Goal: Task Accomplishment & Management: Complete application form

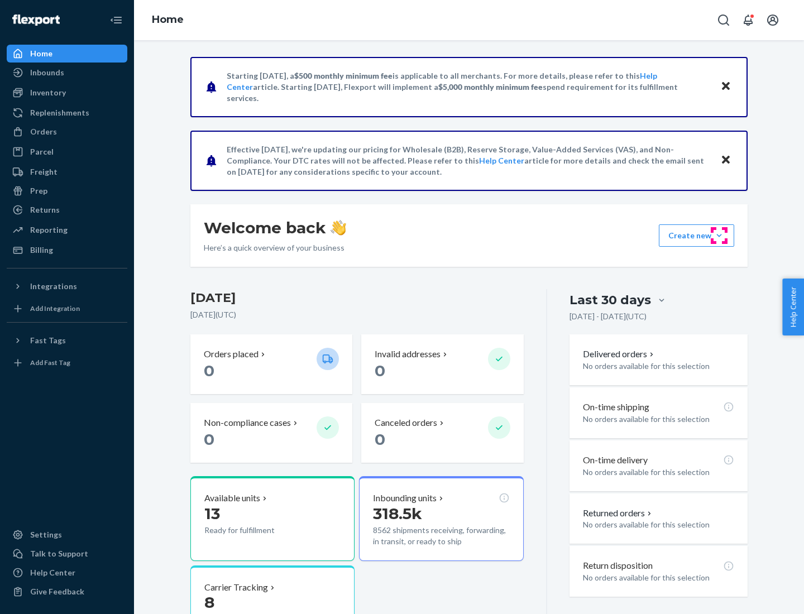
click at [719, 236] on button "Create new Create new inbound Create new order Create new product" at bounding box center [696, 235] width 75 height 22
click at [67, 73] on div "Inbounds" at bounding box center [67, 73] width 118 height 16
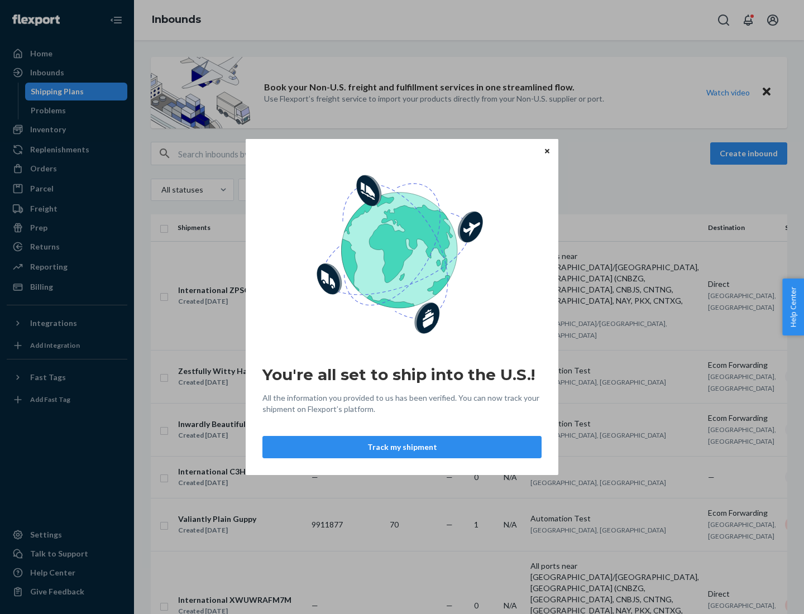
click at [547, 151] on icon "Close" at bounding box center [547, 151] width 4 height 4
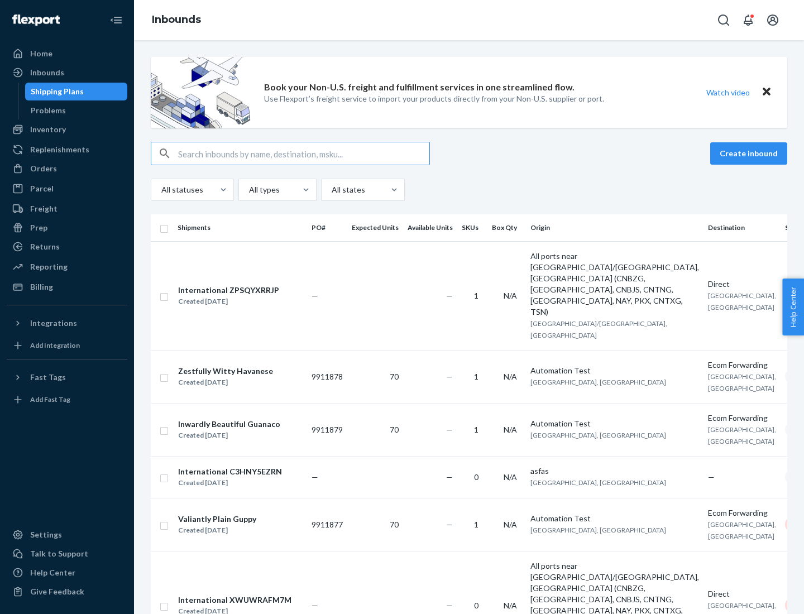
click at [751, 154] on button "Create inbound" at bounding box center [748, 153] width 77 height 22
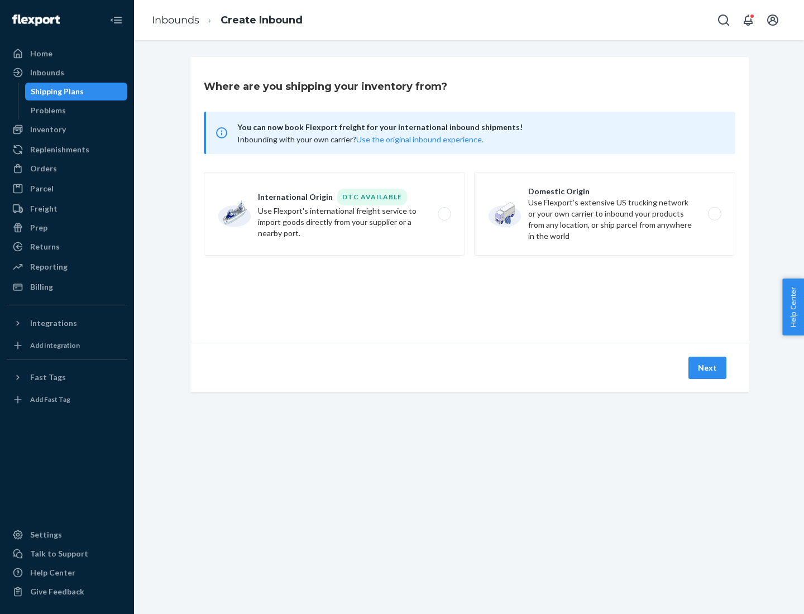
click at [605, 214] on label "Domestic Origin Use Flexport’s extensive US trucking network or your own carrie…" at bounding box center [604, 214] width 261 height 84
click at [714, 214] on input "Domestic Origin Use Flexport’s extensive US trucking network or your own carrie…" at bounding box center [717, 214] width 7 height 7
radio input "true"
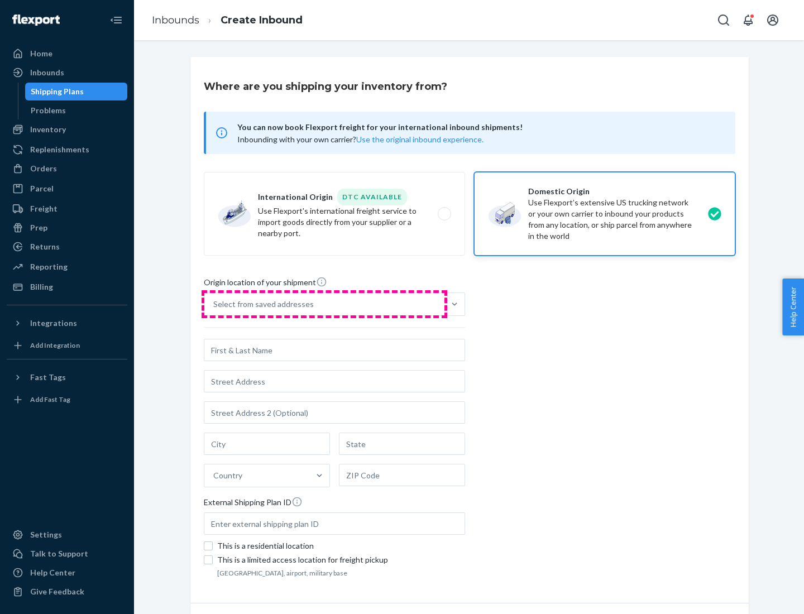
click at [324, 304] on div "Select from saved addresses" at bounding box center [324, 304] width 240 height 22
click at [214, 304] on input "Select from saved addresses" at bounding box center [213, 304] width 1 height 11
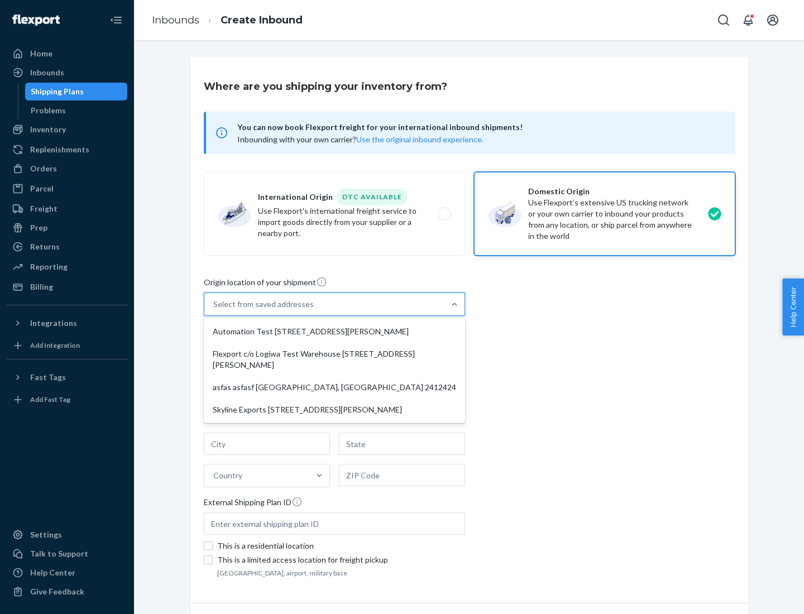
scroll to position [4, 0]
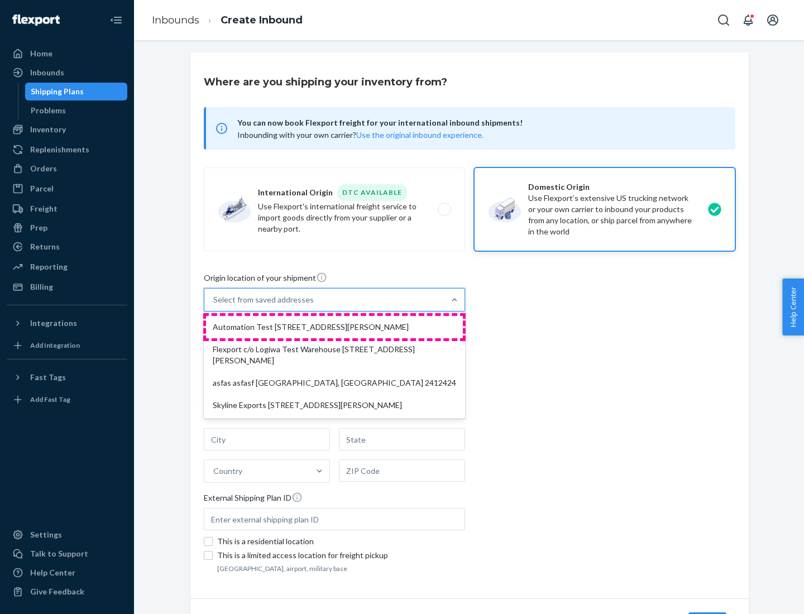
click at [335, 327] on div "Automation Test [STREET_ADDRESS][PERSON_NAME]" at bounding box center [334, 327] width 257 height 22
click at [214, 305] on input "option Automation Test [STREET_ADDRESS][PERSON_NAME] focused, 1 of 4. 4 results…" at bounding box center [213, 299] width 1 height 11
type input "Automation Test"
type input "9th Floor"
type input "[GEOGRAPHIC_DATA]"
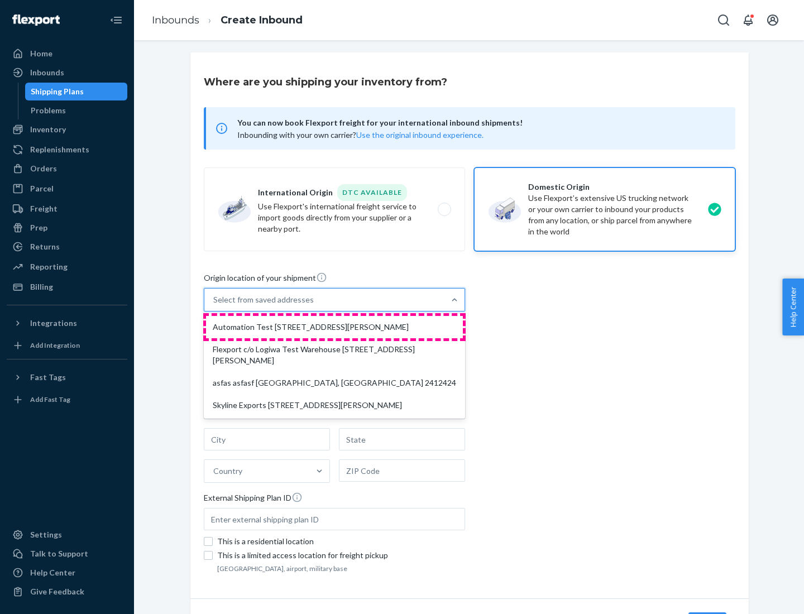
type input "CA"
type input "94104"
type input "[STREET_ADDRESS][PERSON_NAME]"
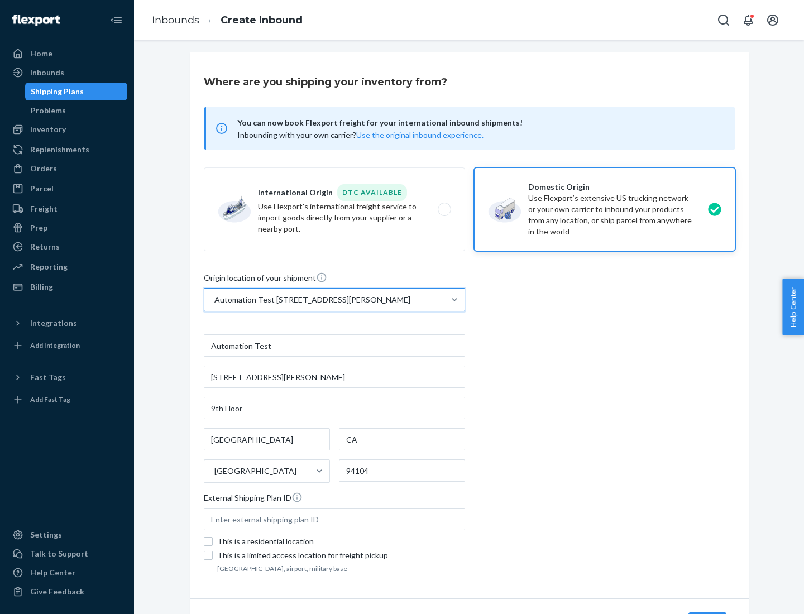
scroll to position [65, 0]
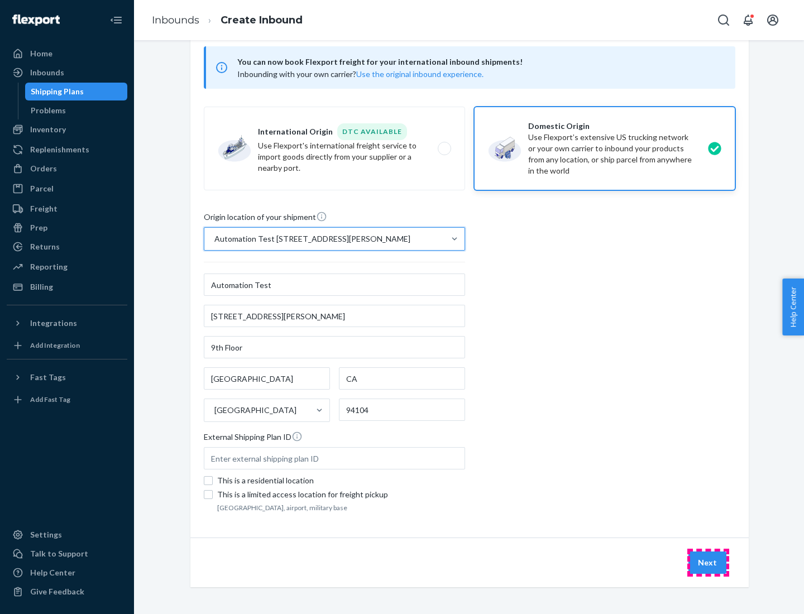
click at [708, 563] on button "Next" at bounding box center [708, 563] width 38 height 22
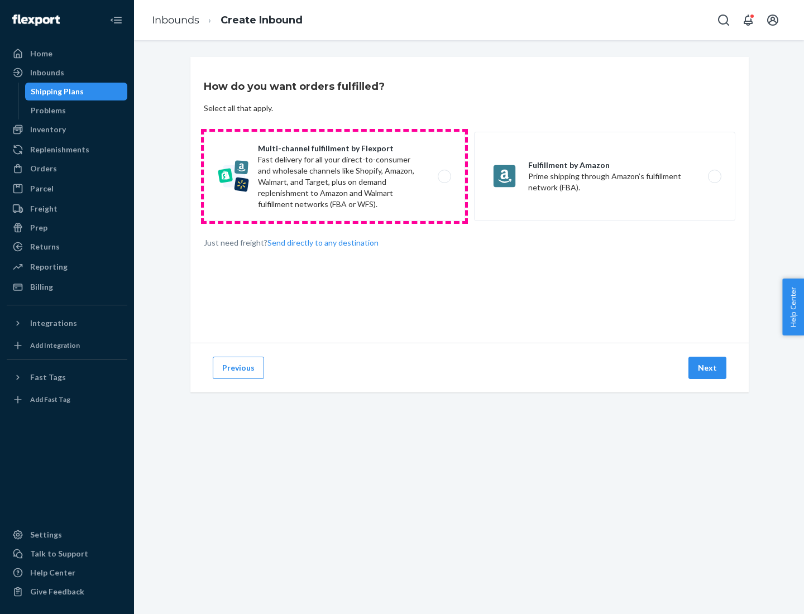
click at [335, 176] on label "Multi-channel fulfillment by Flexport Fast delivery for all your direct-to-cons…" at bounding box center [334, 176] width 261 height 89
click at [444, 176] on input "Multi-channel fulfillment by Flexport Fast delivery for all your direct-to-cons…" at bounding box center [447, 176] width 7 height 7
radio input "true"
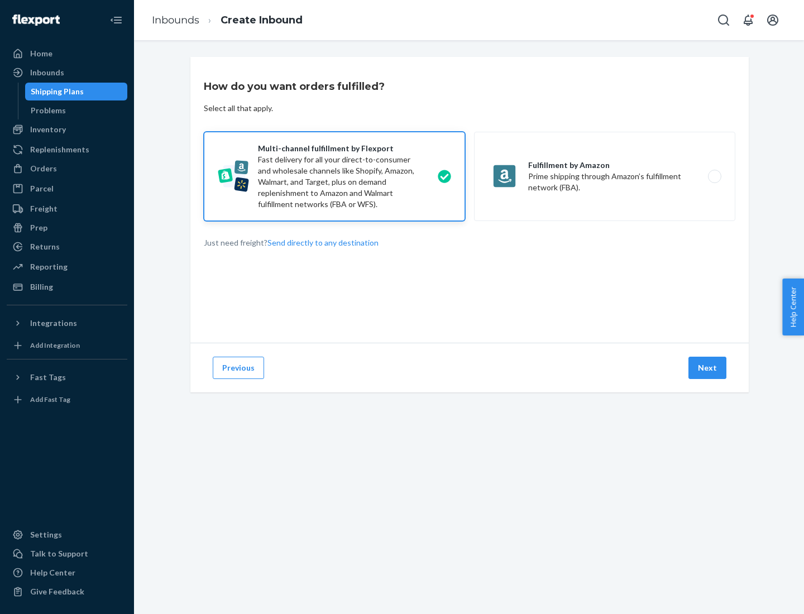
click at [708, 368] on button "Next" at bounding box center [708, 368] width 38 height 22
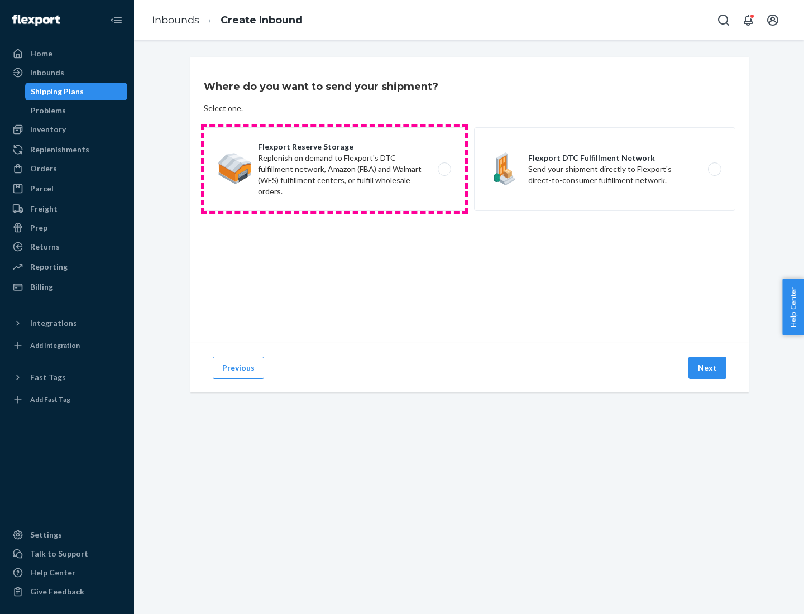
click at [335, 169] on label "Flexport Reserve Storage Replenish on demand to Flexport's DTC fulfillment netw…" at bounding box center [334, 169] width 261 height 84
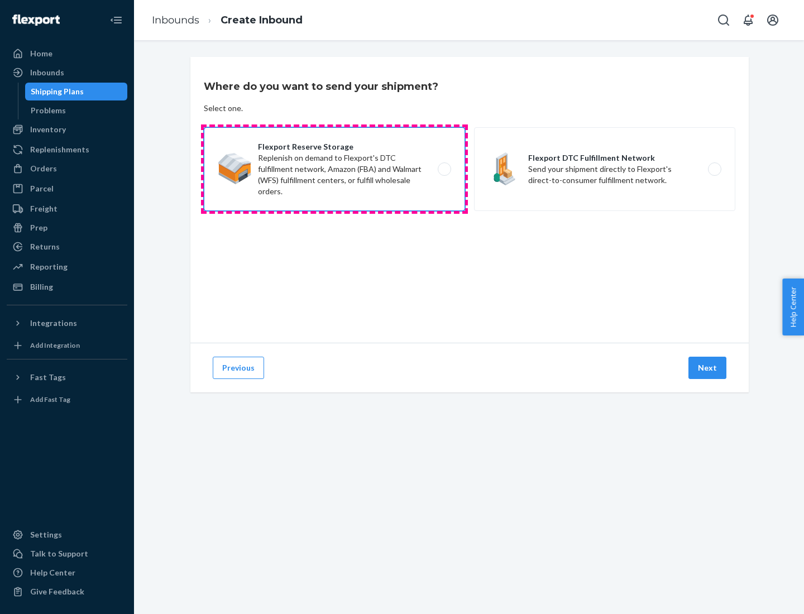
click at [444, 169] on input "Flexport Reserve Storage Replenish on demand to Flexport's DTC fulfillment netw…" at bounding box center [447, 169] width 7 height 7
radio input "true"
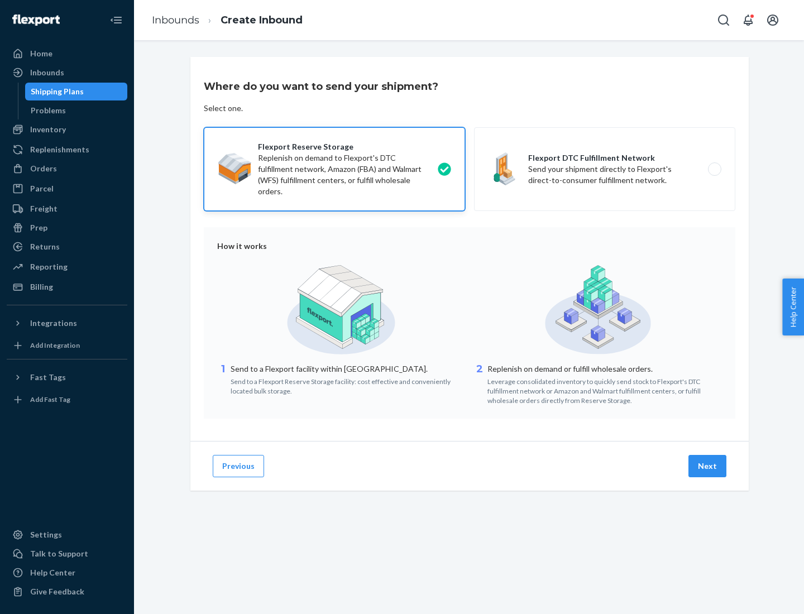
click at [708, 466] on button "Next" at bounding box center [708, 466] width 38 height 22
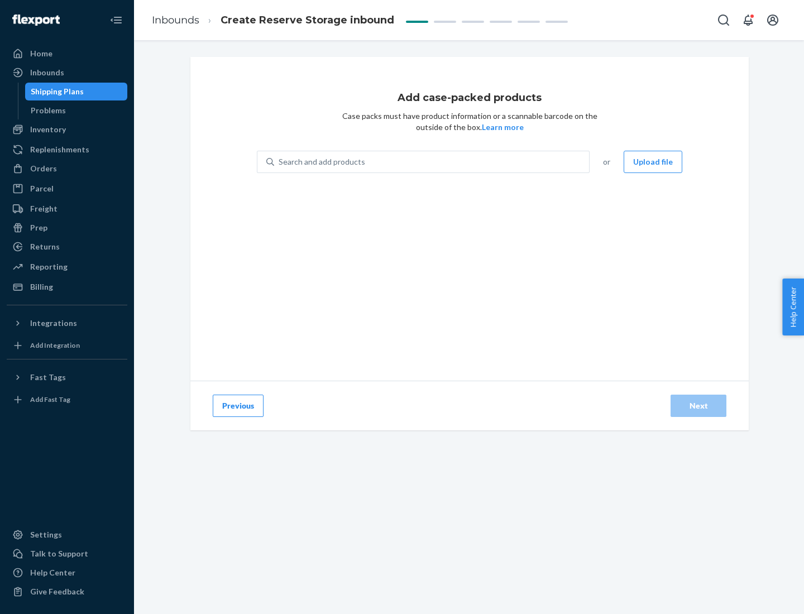
click at [432, 162] on div "Search and add products" at bounding box center [431, 162] width 315 height 20
click at [280, 162] on input "Search and add products" at bounding box center [279, 161] width 1 height 11
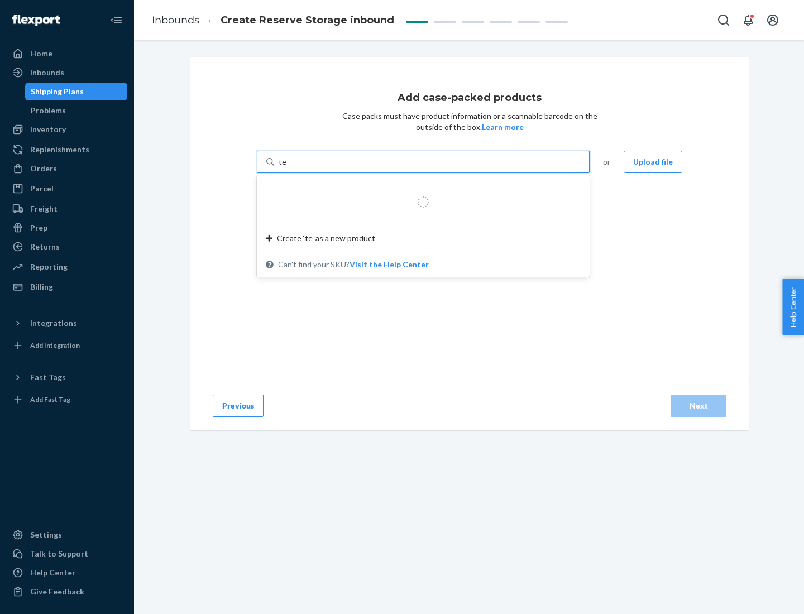
type input "test-syn"
click at [419, 189] on div "test - syn - test" at bounding box center [419, 188] width 306 height 11
click at [308, 168] on input "test-syn" at bounding box center [293, 161] width 29 height 11
type input "1"
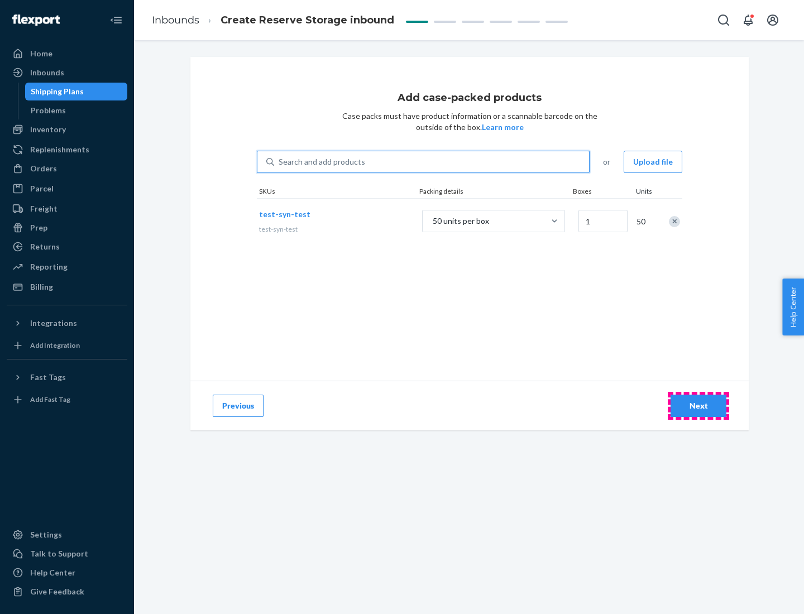
click at [699, 406] on div "Next" at bounding box center [698, 405] width 37 height 11
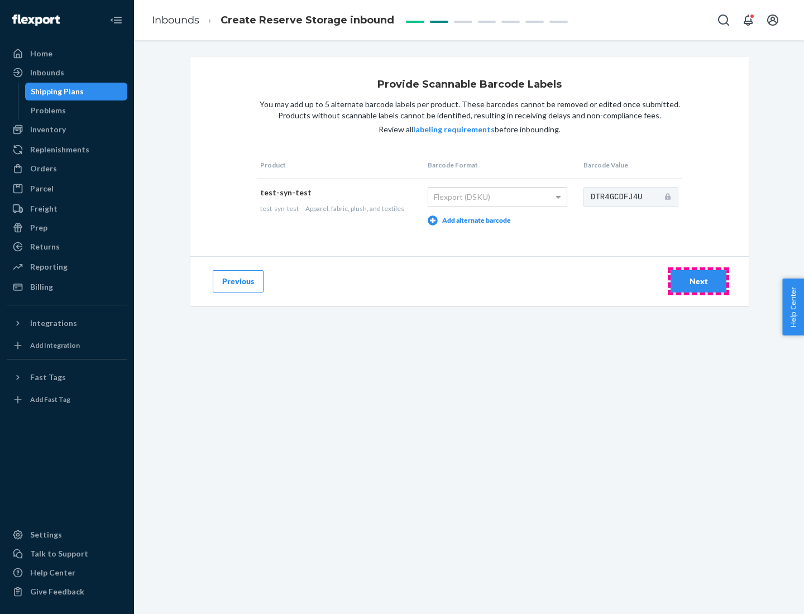
click at [699, 281] on div "Next" at bounding box center [698, 281] width 37 height 11
